Goal: Task Accomplishment & Management: Manage account settings

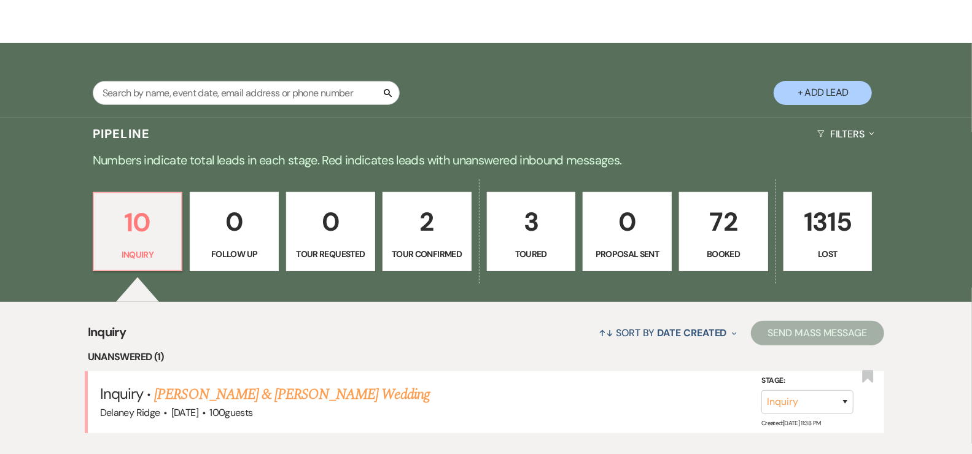
scroll to position [266, 0]
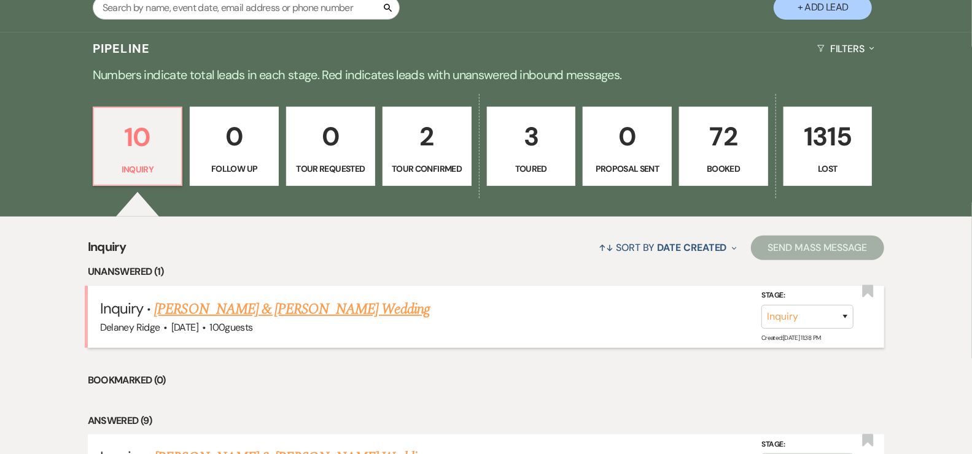
click at [255, 311] on link "[PERSON_NAME] & [PERSON_NAME] Wedding" at bounding box center [291, 309] width 275 height 22
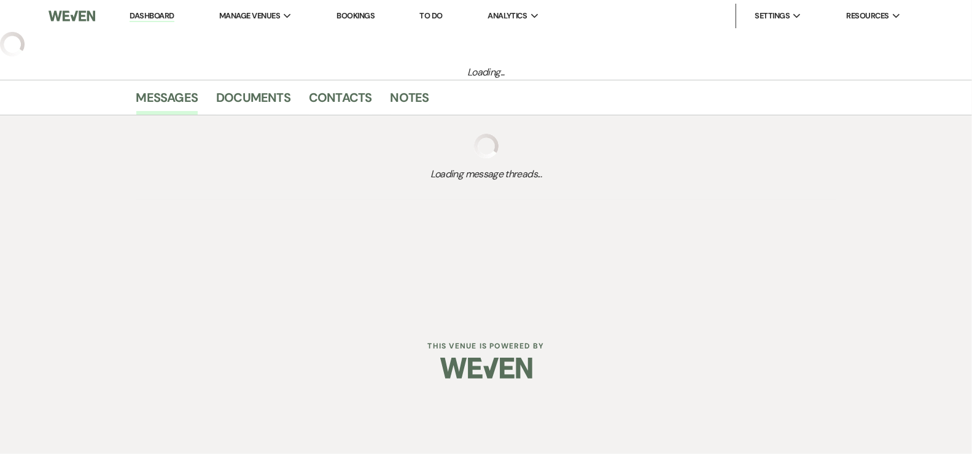
select select "5"
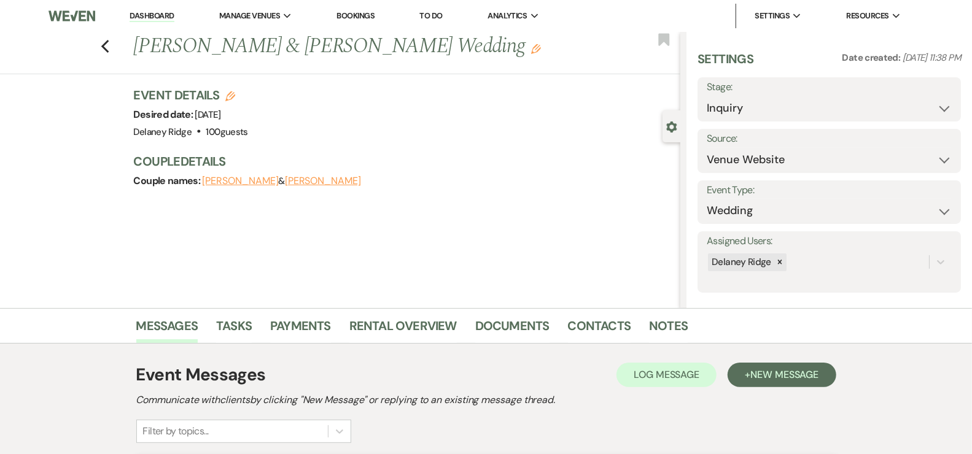
click at [160, 20] on link "Dashboard" at bounding box center [152, 16] width 44 height 12
